Goal: Navigation & Orientation: Find specific page/section

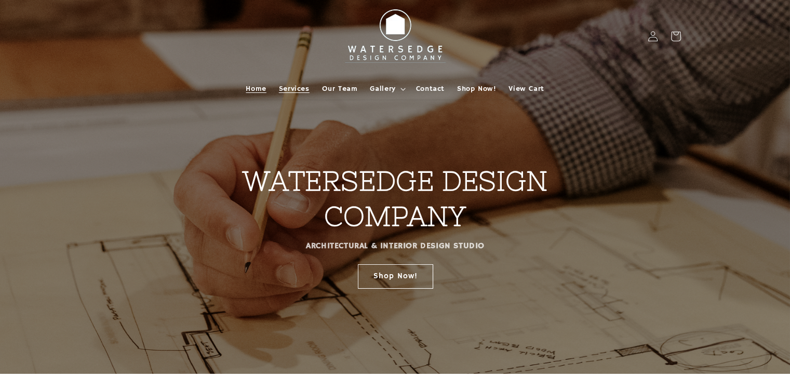
click at [301, 90] on span "Services" at bounding box center [294, 88] width 31 height 9
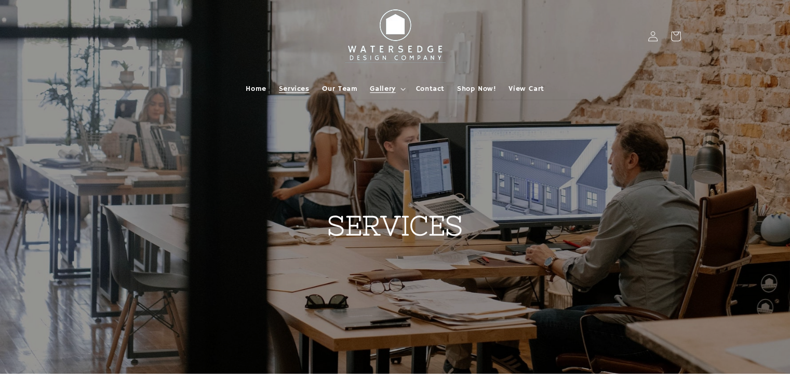
click at [395, 89] on summary "Gallery" at bounding box center [387, 89] width 46 height 22
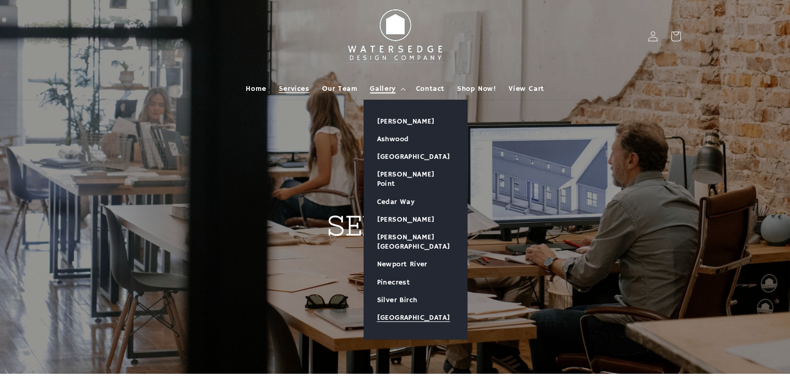
click at [387, 309] on link "[GEOGRAPHIC_DATA]" at bounding box center [415, 318] width 103 height 18
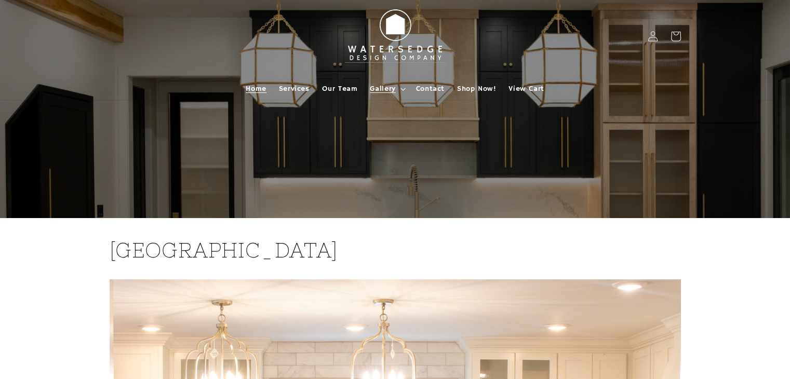
click at [256, 86] on span "Home" at bounding box center [256, 88] width 20 height 9
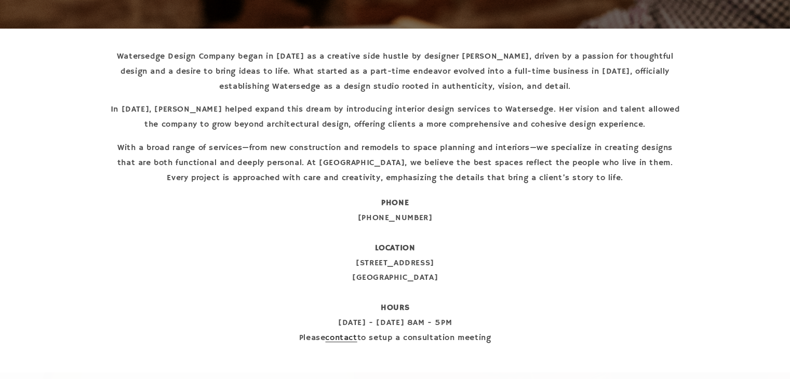
scroll to position [364, 0]
